Goal: Navigation & Orientation: Understand site structure

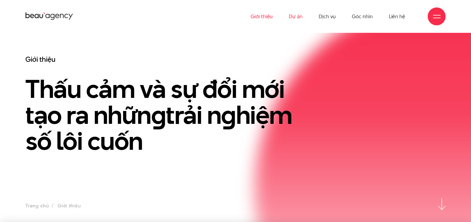
click at [297, 15] on link "Dự án" at bounding box center [296, 16] width 14 height 33
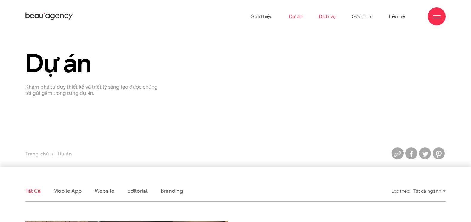
click at [327, 15] on link "Dịch vụ" at bounding box center [327, 16] width 17 height 33
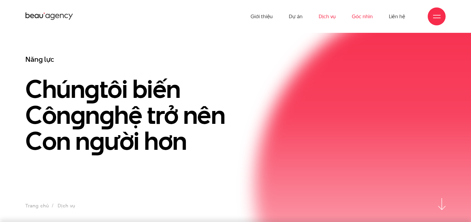
click at [366, 16] on link "Góc nhìn" at bounding box center [362, 16] width 21 height 33
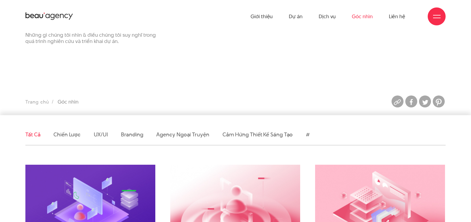
scroll to position [119, 0]
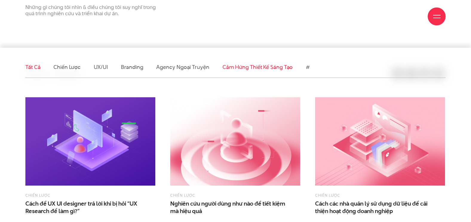
click at [250, 67] on link "Cảm hứng thiết kế sáng tạo" at bounding box center [257, 66] width 70 height 7
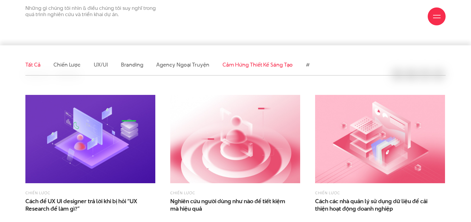
scroll to position [176, 0]
